Goal: Information Seeking & Learning: Understand process/instructions

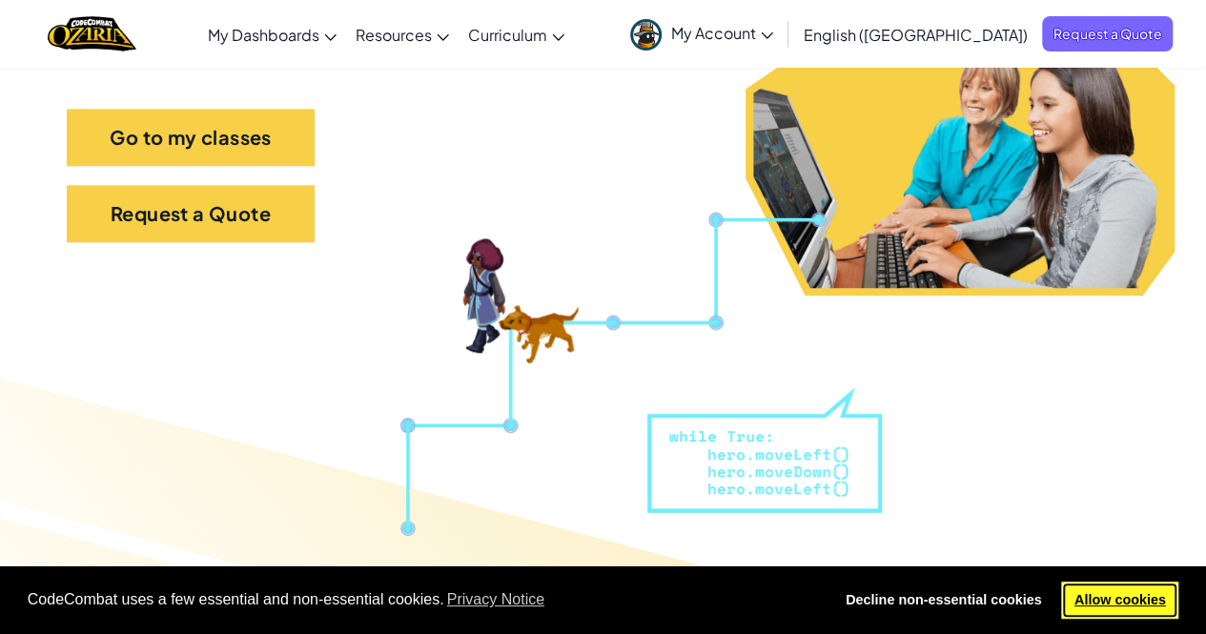
scroll to position [379, 0]
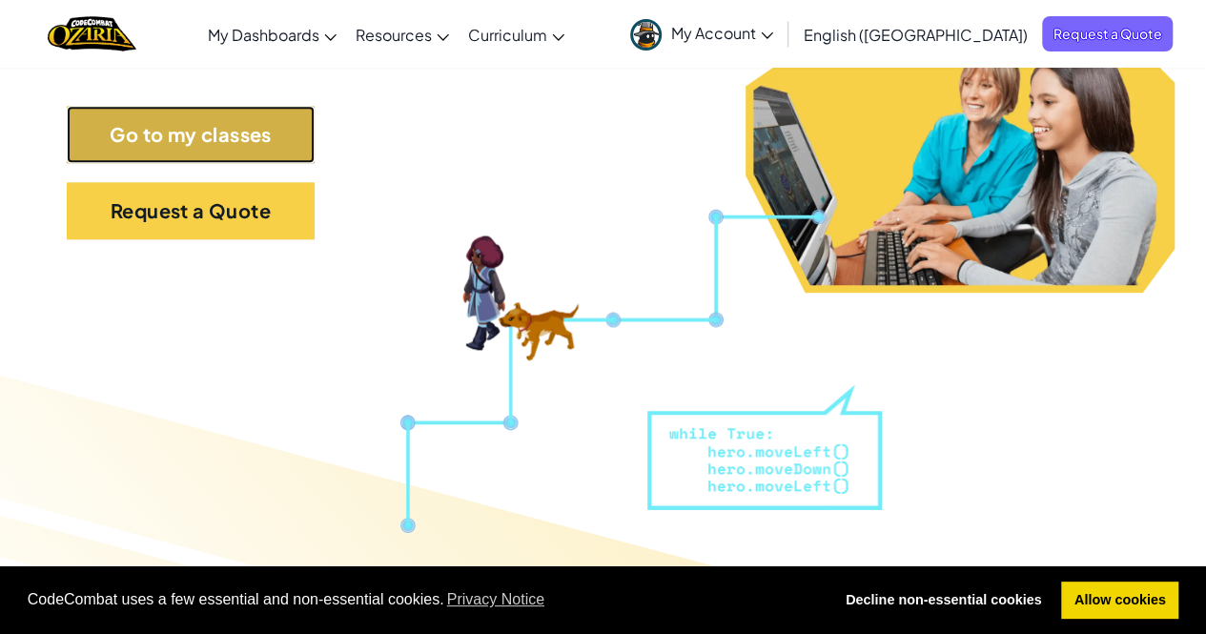
drag, startPoint x: 1104, startPoint y: 605, endPoint x: 217, endPoint y: 127, distance: 1007.5
click at [217, 127] on link "Go to my classes" at bounding box center [191, 134] width 248 height 57
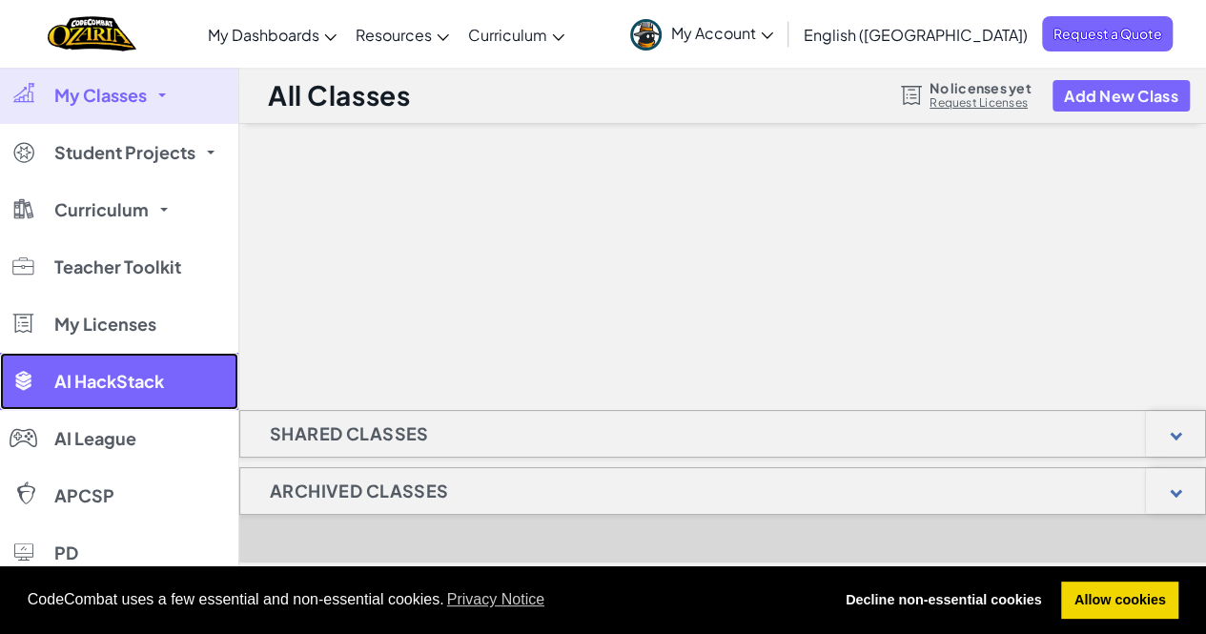
click at [172, 388] on link "AI HackStack" at bounding box center [119, 381] width 238 height 57
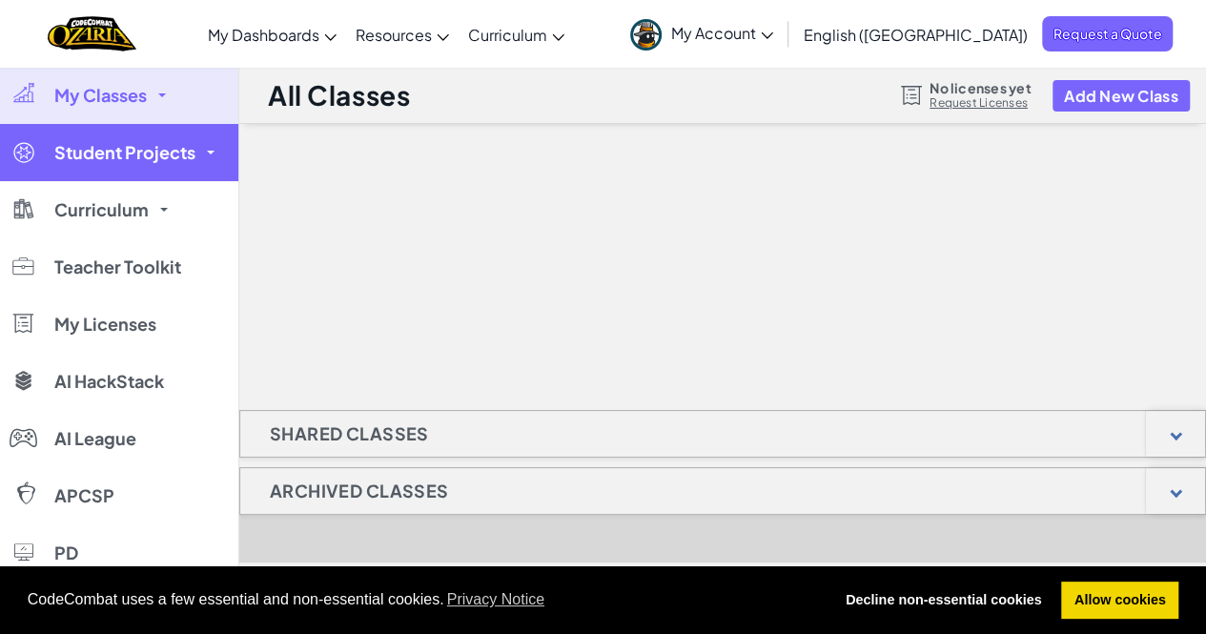
click at [190, 161] on span "Student Projects" at bounding box center [124, 152] width 141 height 17
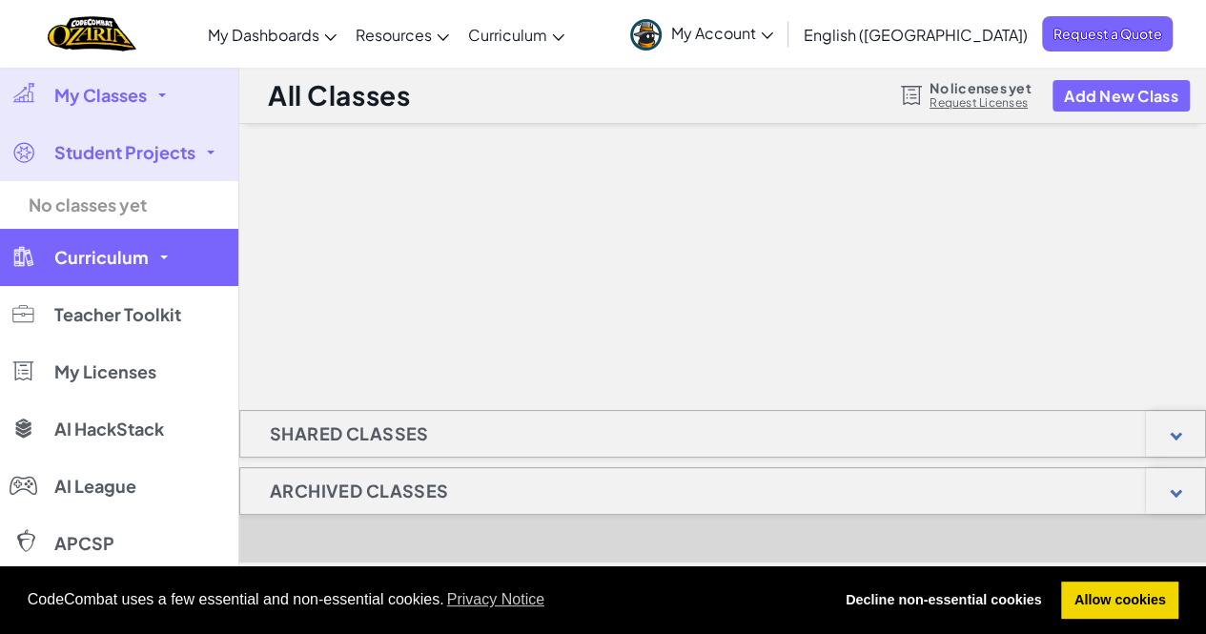
click at [141, 265] on span "Curriculum" at bounding box center [101, 257] width 94 height 17
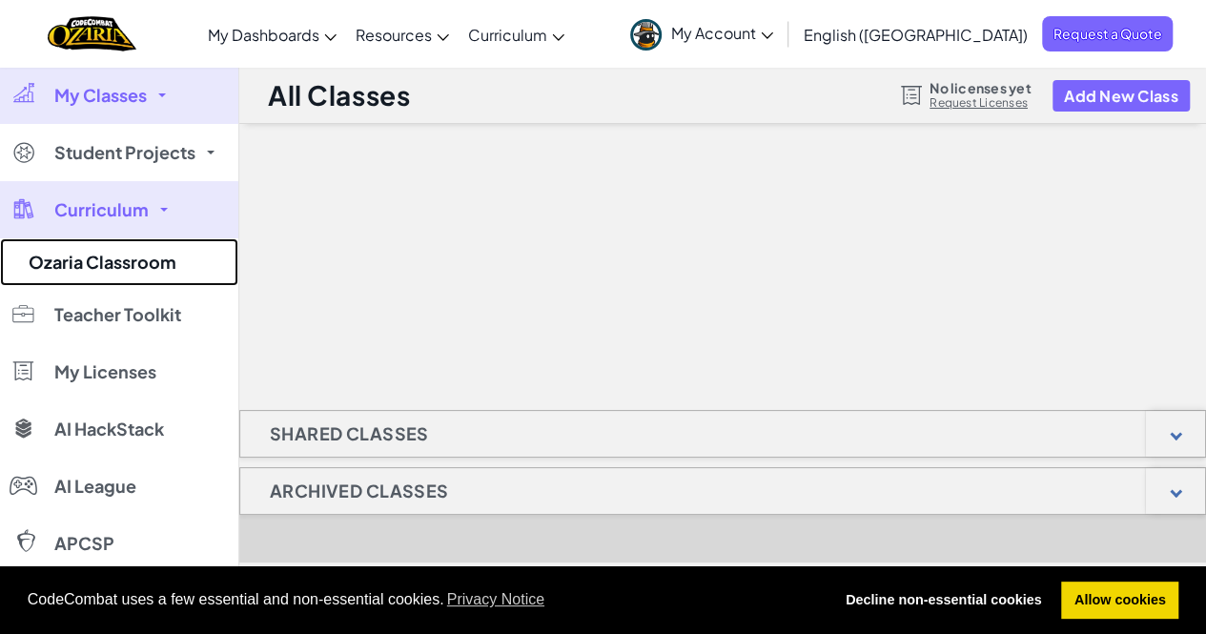
click at [141, 265] on link "Ozaria Classroom" at bounding box center [119, 262] width 238 height 48
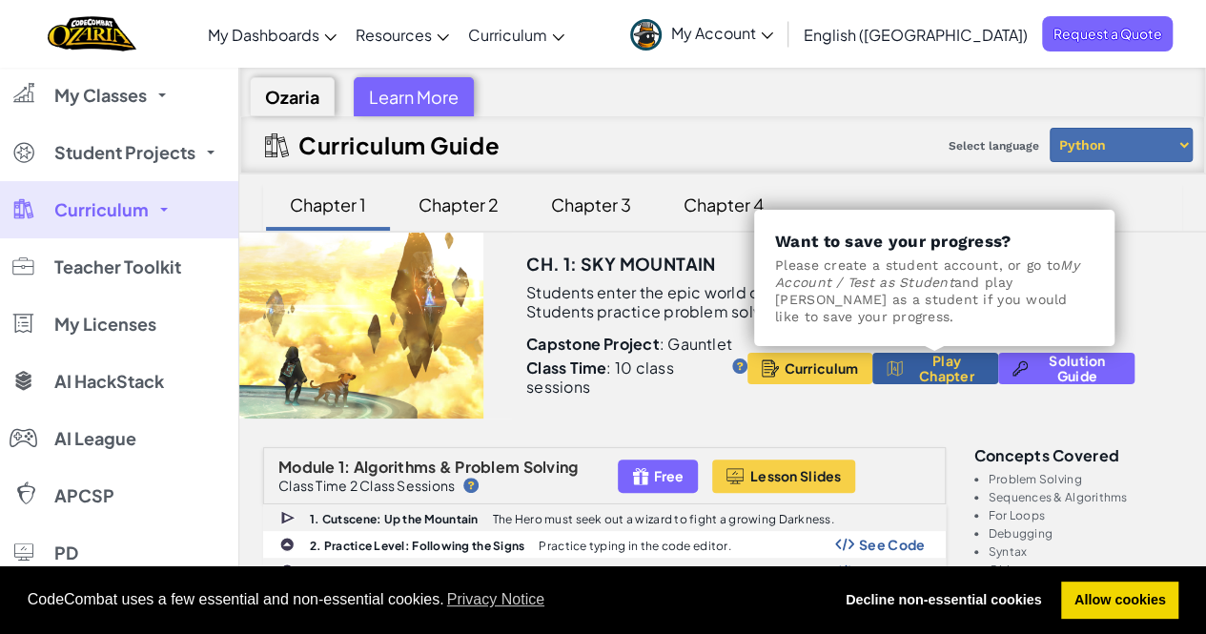
click at [941, 373] on span "Play Chapter" at bounding box center [946, 368] width 74 height 31
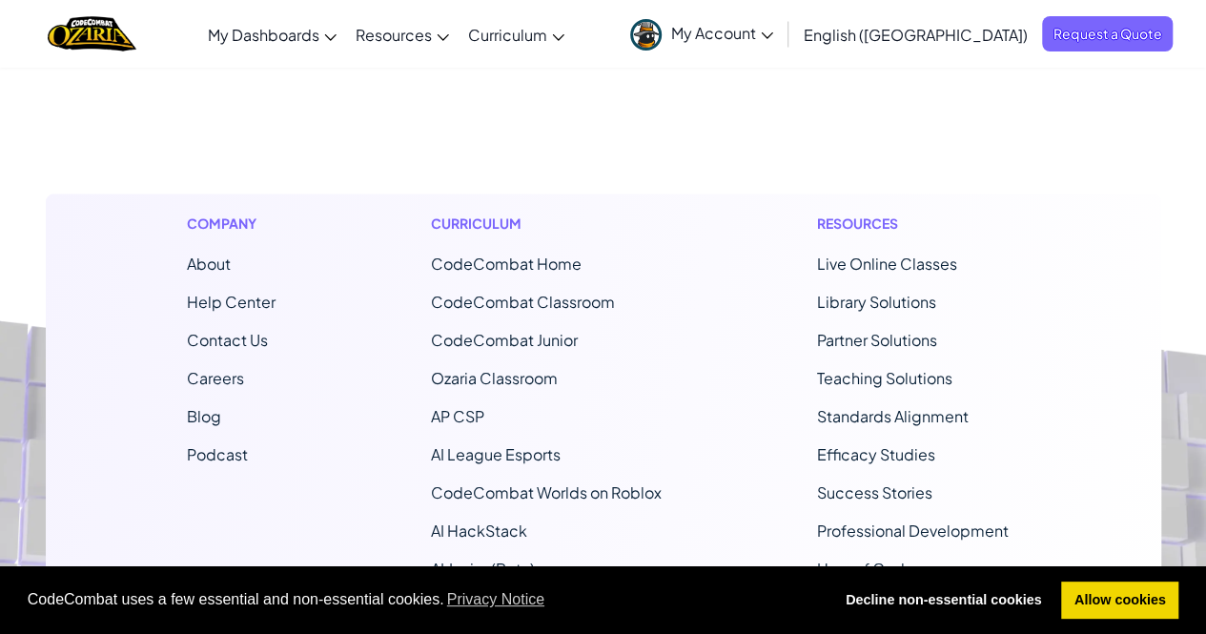
scroll to position [2031, 0]
